Goal: Task Accomplishment & Management: Use online tool/utility

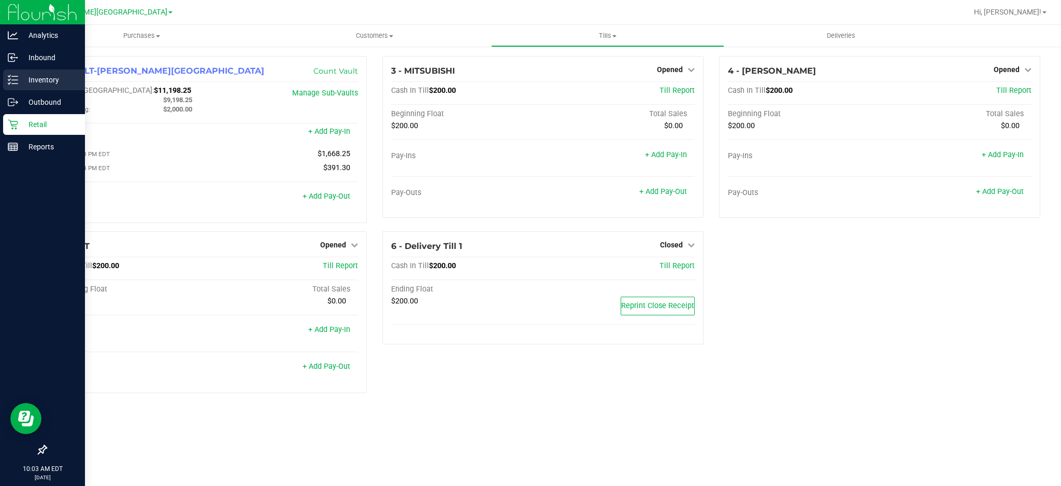
click at [0, 79] on link "Inventory" at bounding box center [42, 80] width 85 height 22
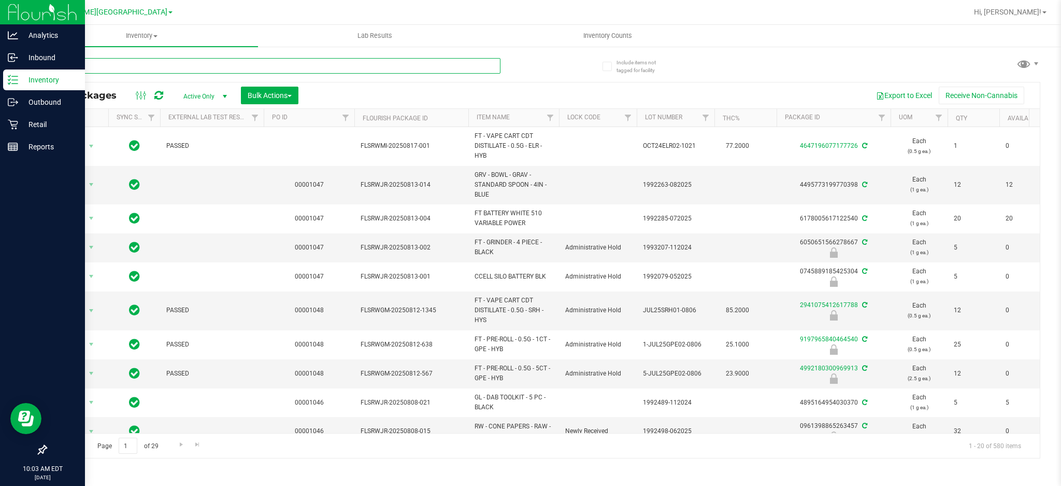
click at [467, 72] on input "text" at bounding box center [273, 66] width 455 height 16
type input "2157365775516831"
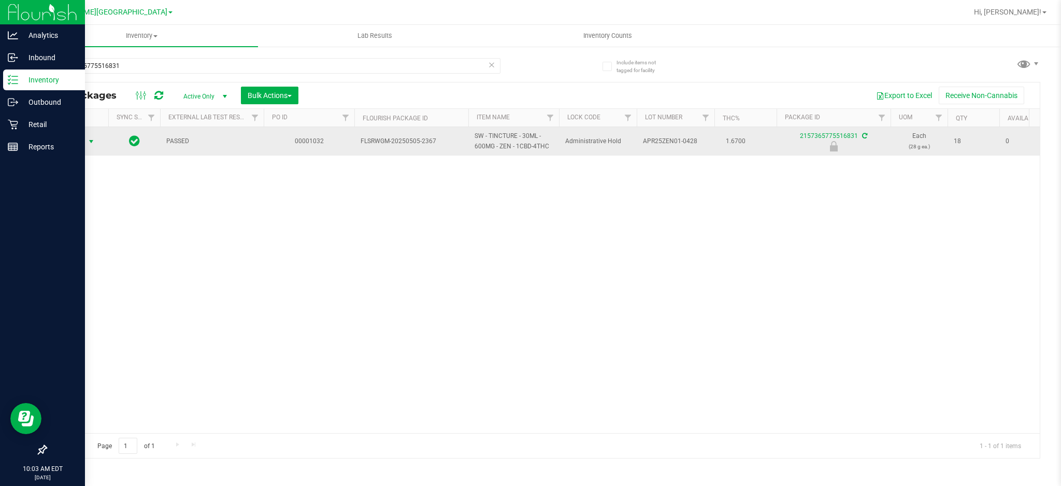
click at [94, 143] on span "select" at bounding box center [91, 141] width 8 height 8
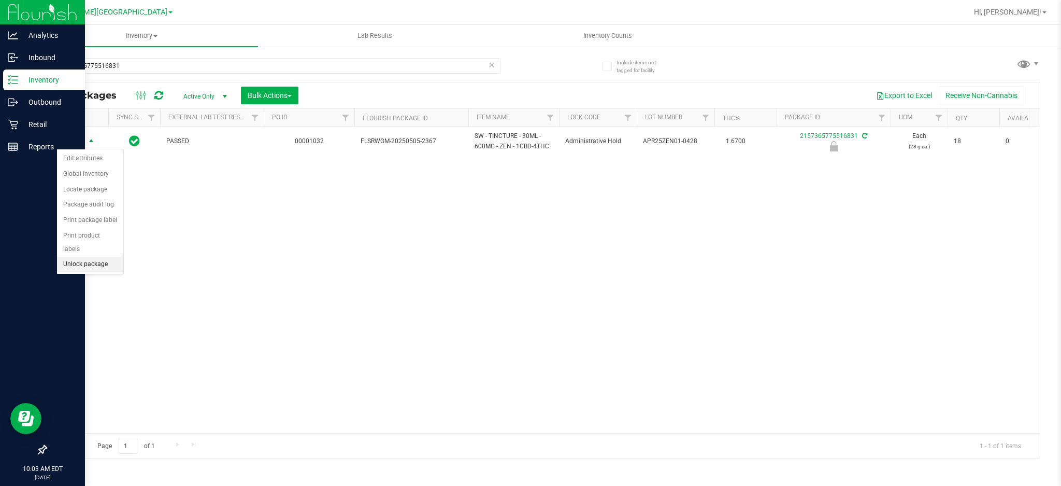
drag, startPoint x: 108, startPoint y: 264, endPoint x: 102, endPoint y: 235, distance: 29.8
click at [108, 263] on li "Unlock package" at bounding box center [90, 264] width 66 height 16
